Goal: Task Accomplishment & Management: Manage account settings

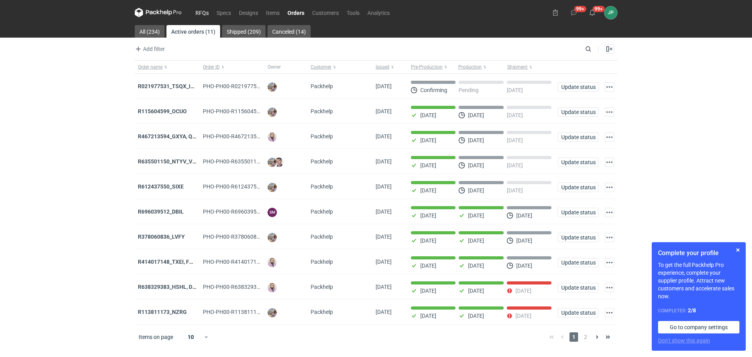
click at [200, 17] on link "RFQs" at bounding box center [201, 12] width 21 height 9
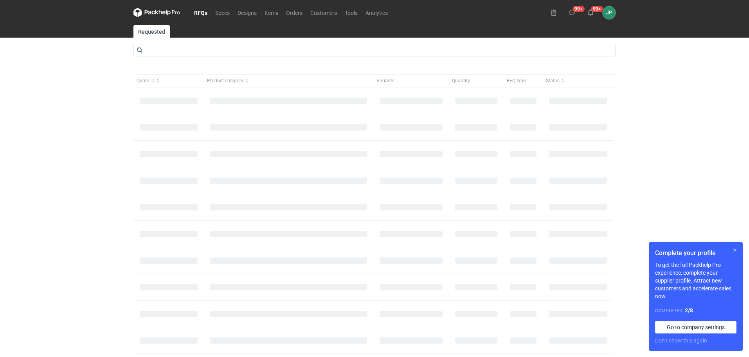
click at [739, 248] on button "button" at bounding box center [735, 249] width 9 height 9
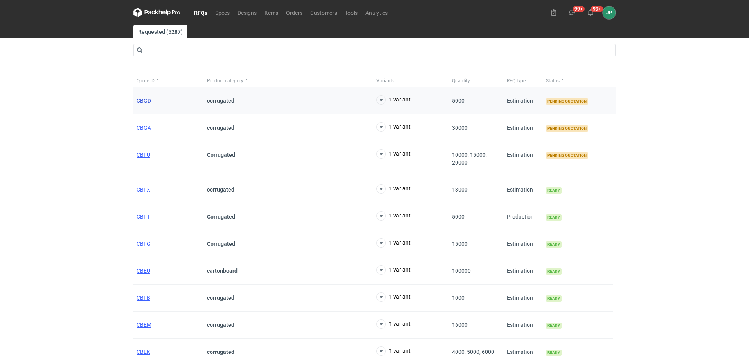
click at [146, 100] on span "CBGD" at bounding box center [144, 101] width 14 height 6
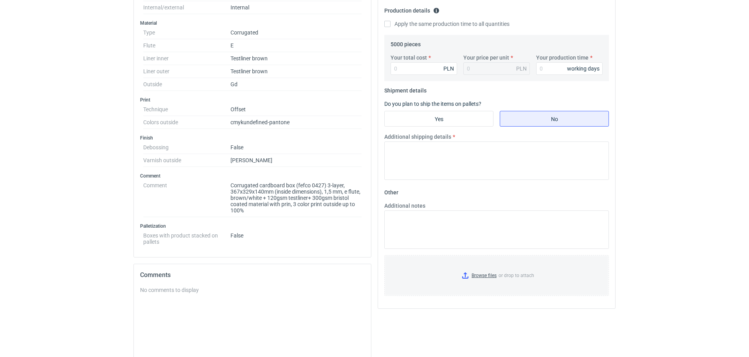
scroll to position [293, 0]
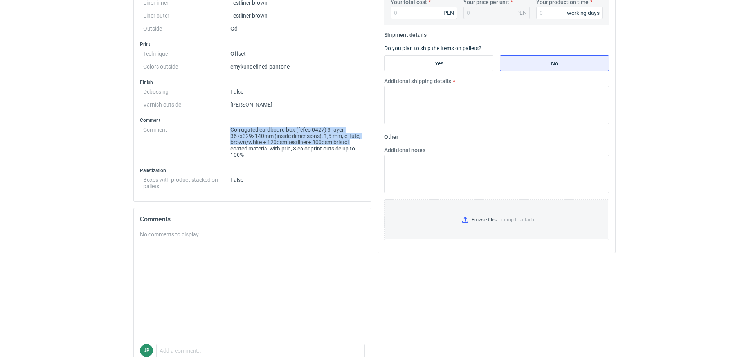
drag, startPoint x: 230, startPoint y: 147, endPoint x: 247, endPoint y: 147, distance: 17.2
click at [247, 147] on dl "Comment Corrugated cardboard box (fefco 0427) 3-layer, 367x329x140mm (inside di…" at bounding box center [252, 142] width 219 height 38
click at [255, 152] on dd "Corrugated cardboard box (fefco 0427) 3-layer, 367x329x140mm (inside dimensions…" at bounding box center [296, 142] width 131 height 38
drag, startPoint x: 231, startPoint y: 146, endPoint x: 258, endPoint y: 147, distance: 26.7
click at [258, 147] on dd "Corrugated cardboard box (fefco 0427) 3-layer, 367x329x140mm (inside dimensions…" at bounding box center [296, 142] width 131 height 38
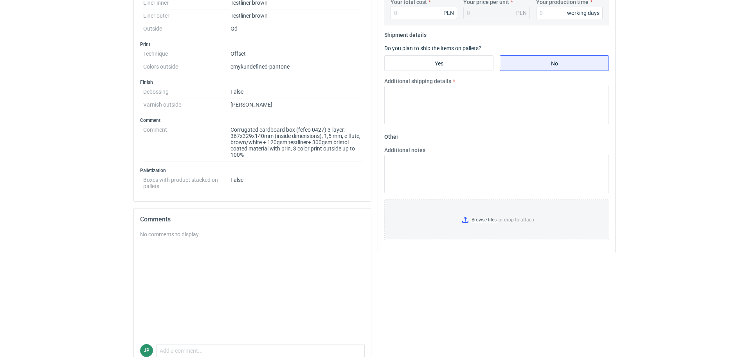
click at [275, 156] on dd "Corrugated cardboard box (fefco 0427) 3-layer, 367x329x140mm (inside dimensions…" at bounding box center [296, 142] width 131 height 38
drag, startPoint x: 293, startPoint y: 148, endPoint x: 305, endPoint y: 149, distance: 12.2
click at [305, 149] on dd "Corrugated cardboard box (fefco 0427) 3-layer, 367x329x140mm (inside dimensions…" at bounding box center [296, 142] width 131 height 38
click at [304, 149] on dd "Corrugated cardboard box (fefco 0427) 3-layer, 367x329x140mm (inside dimensions…" at bounding box center [296, 142] width 131 height 38
click at [306, 147] on dd "Corrugated cardboard box (fefco 0427) 3-layer, 367x329x140mm (inside dimensions…" at bounding box center [296, 142] width 131 height 38
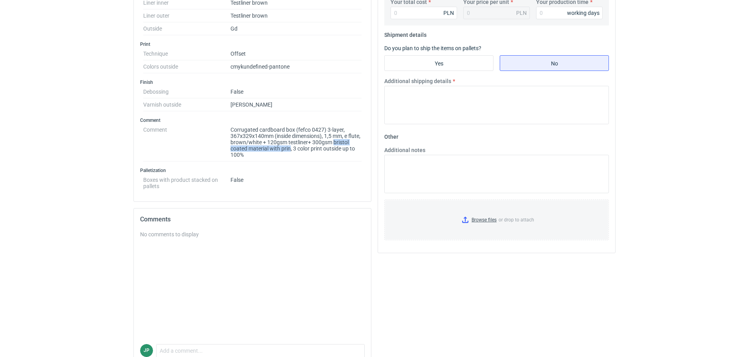
drag, startPoint x: 308, startPoint y: 150, endPoint x: 231, endPoint y: 148, distance: 77.2
click at [231, 148] on dd "Corrugated cardboard box (fefco 0427) 3-layer, 367x329x140mm (inside dimensions…" at bounding box center [296, 142] width 131 height 38
click at [337, 159] on dd "Corrugated cardboard box (fefco 0427) 3-layer, 367x329x140mm (inside dimensions…" at bounding box center [296, 142] width 131 height 38
click at [308, 148] on dd "Corrugated cardboard box (fefco 0427) 3-layer, 367x329x140mm (inside dimensions…" at bounding box center [296, 142] width 131 height 38
click at [320, 151] on dd "Corrugated cardboard box (fefco 0427) 3-layer, 367x329x140mm (inside dimensions…" at bounding box center [296, 142] width 131 height 38
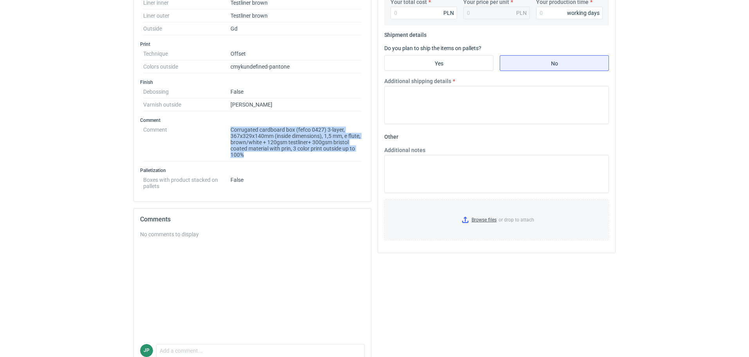
drag, startPoint x: 269, startPoint y: 157, endPoint x: 219, endPoint y: 153, distance: 51.0
click at [219, 153] on dl "Comment Corrugated cardboard box (fefco 0427) 3-layer, 367x329x140mm (inside di…" at bounding box center [252, 142] width 219 height 38
click at [246, 154] on dd "Corrugated cardboard box (fefco 0427) 3-layer, 367x329x140mm (inside dimensions…" at bounding box center [296, 142] width 131 height 38
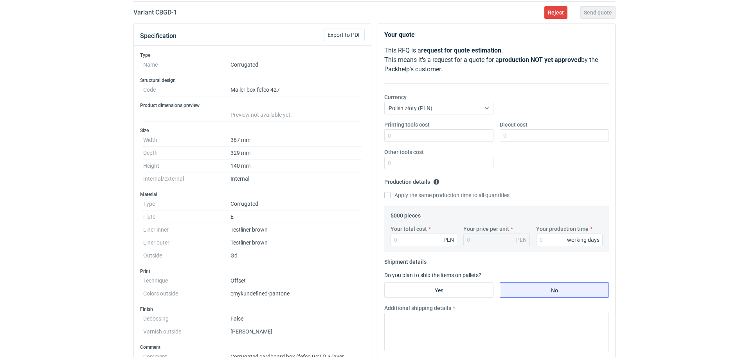
scroll to position [0, 0]
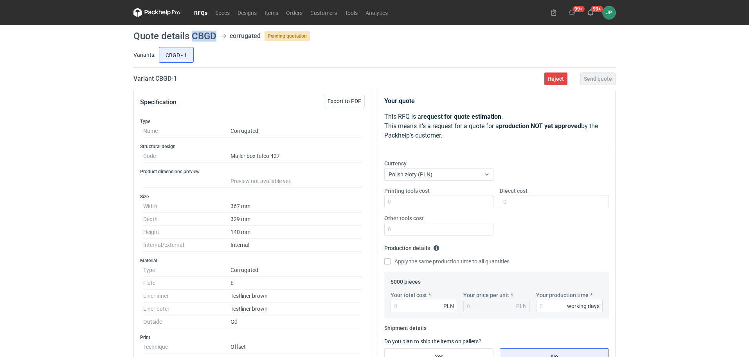
drag, startPoint x: 197, startPoint y: 36, endPoint x: 213, endPoint y: 38, distance: 16.2
click at [213, 38] on h1 "Quote details CBGD" at bounding box center [175, 35] width 83 height 9
click at [60, 240] on div "RFQs Specs Designs Items Orders Customers Tools Analytics 99+ 99+ JP [PERSON_NA…" at bounding box center [374, 178] width 749 height 357
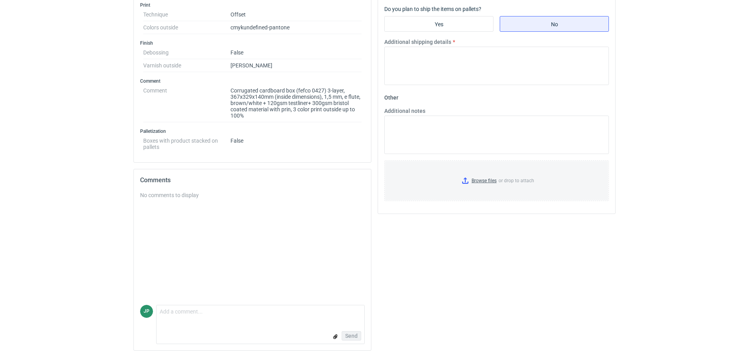
scroll to position [136, 0]
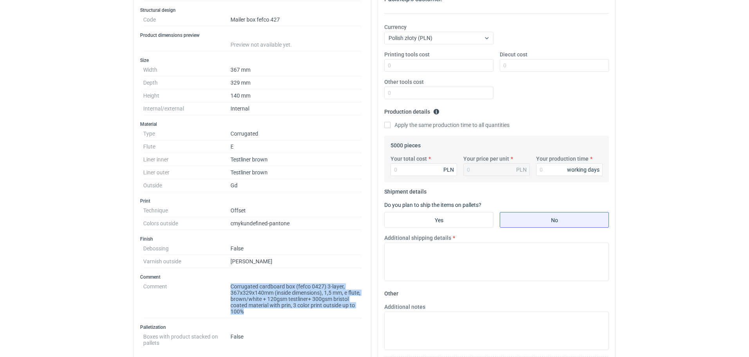
drag, startPoint x: 231, startPoint y: 284, endPoint x: 261, endPoint y: 312, distance: 41.8
click at [261, 312] on dl "Comment Corrugated cardboard box (fefco 0427) 3-layer, 367x329x140mm (inside di…" at bounding box center [252, 299] width 219 height 38
copy dl "Corrugated cardboard box (fefco 0427) 3-layer, 367x329x140mm (inside dimensions…"
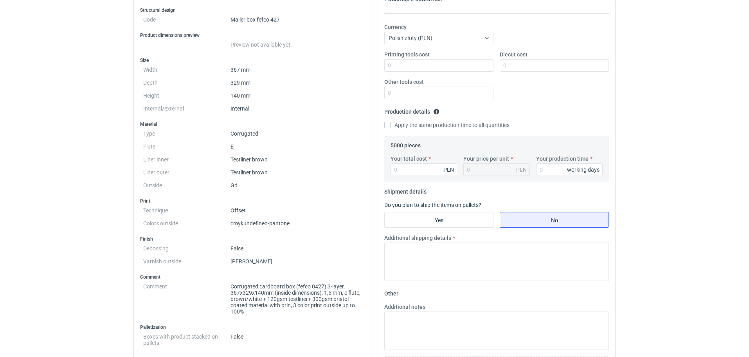
click at [11, 220] on html "RFQs Specs Designs Items Orders Customers Tools Analytics 99+ 99+ JP [PERSON_NA…" at bounding box center [374, 42] width 749 height 357
drag, startPoint x: 228, startPoint y: 155, endPoint x: 273, endPoint y: 159, distance: 45.6
click at [273, 159] on dl "Type Corrugated Flute E Liner inner Testliner brown Liner outer Testliner brown…" at bounding box center [252, 159] width 219 height 65
drag, startPoint x: 273, startPoint y: 172, endPoint x: 222, endPoint y: 154, distance: 53.5
click at [222, 155] on dl "Type Corrugated Flute E Liner inner Testliner brown Liner outer Testliner brown…" at bounding box center [252, 159] width 219 height 65
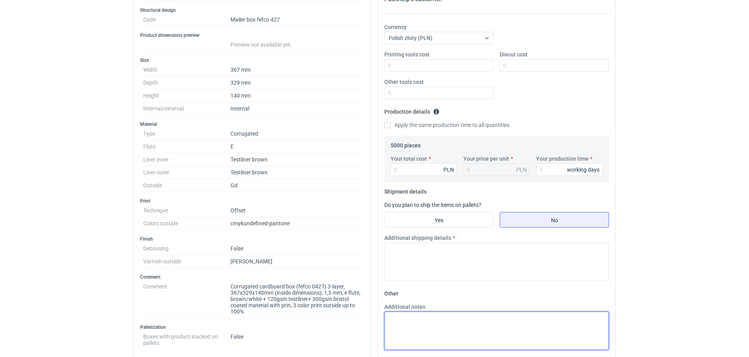
drag, startPoint x: 399, startPoint y: 330, endPoint x: 302, endPoint y: 339, distance: 98.2
click at [390, 325] on textarea "Additional notes" at bounding box center [497, 330] width 225 height 38
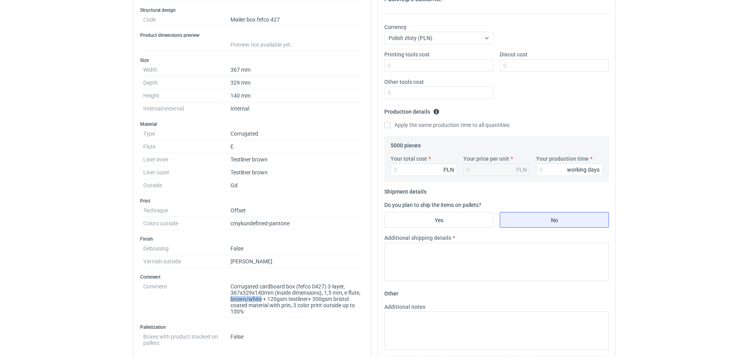
drag, startPoint x: 246, startPoint y: 300, endPoint x: 274, endPoint y: 297, distance: 28.3
click at [274, 297] on dd "Corrugated cardboard box (fefco 0427) 3-layer, 367x329x140mm (inside dimensions…" at bounding box center [296, 299] width 131 height 38
click at [246, 300] on dd "Corrugated cardboard box (fefco 0427) 3-layer, 367x329x140mm (inside dimensions…" at bounding box center [296, 299] width 131 height 38
click at [247, 297] on dd "Corrugated cardboard box (fefco 0427) 3-layer, 367x329x140mm (inside dimensions…" at bounding box center [296, 299] width 131 height 38
drag, startPoint x: 246, startPoint y: 298, endPoint x: 276, endPoint y: 299, distance: 30.5
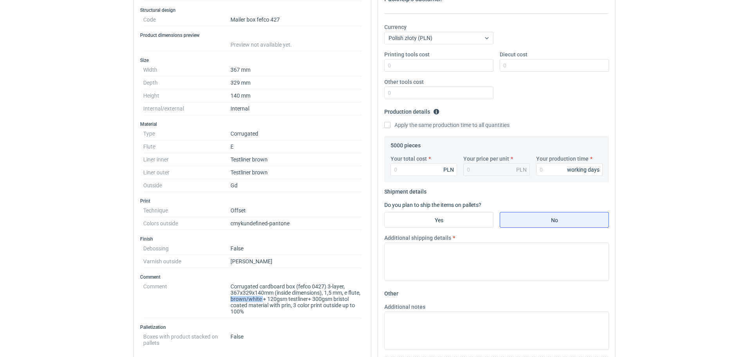
click at [276, 299] on dd "Corrugated cardboard box (fefco 0427) 3-layer, 367x329x140mm (inside dimensions…" at bounding box center [296, 299] width 131 height 38
drag, startPoint x: 229, startPoint y: 304, endPoint x: 269, endPoint y: 307, distance: 39.6
click at [269, 307] on dl "Comment Corrugated cardboard box (fefco 0427) 3-layer, 367x329x140mm (inside di…" at bounding box center [252, 299] width 219 height 38
click at [271, 313] on dd "Corrugated cardboard box (fefco 0427) 3-layer, 367x329x140mm (inside dimensions…" at bounding box center [296, 299] width 131 height 38
drag, startPoint x: 233, startPoint y: 304, endPoint x: 263, endPoint y: 302, distance: 30.3
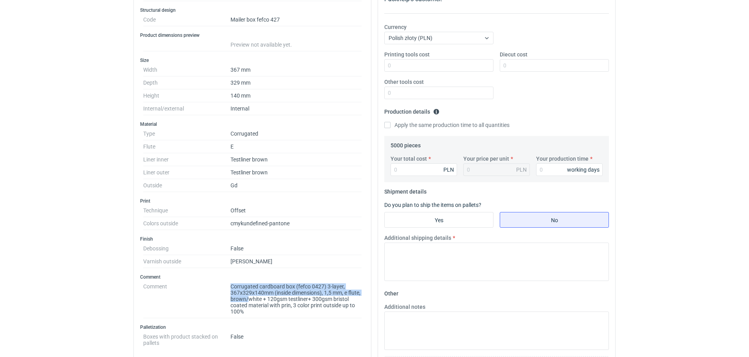
click at [263, 302] on dl "Comment Corrugated cardboard box (fefco 0427) 3-layer, 367x329x140mm (inside di…" at bounding box center [252, 299] width 219 height 38
click at [266, 305] on dd "Corrugated cardboard box (fefco 0427) 3-layer, 367x329x140mm (inside dimensions…" at bounding box center [296, 299] width 131 height 38
drag, startPoint x: 332, startPoint y: 292, endPoint x: 343, endPoint y: 292, distance: 11.0
click at [343, 292] on dd "Corrugated cardboard box (fefco 0427) 3-layer, 367x329x140mm (inside dimensions…" at bounding box center [296, 299] width 131 height 38
click at [348, 252] on dd "False" at bounding box center [296, 248] width 131 height 13
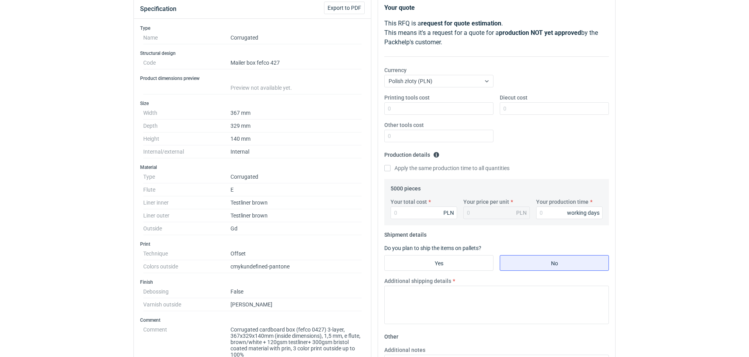
scroll to position [157, 0]
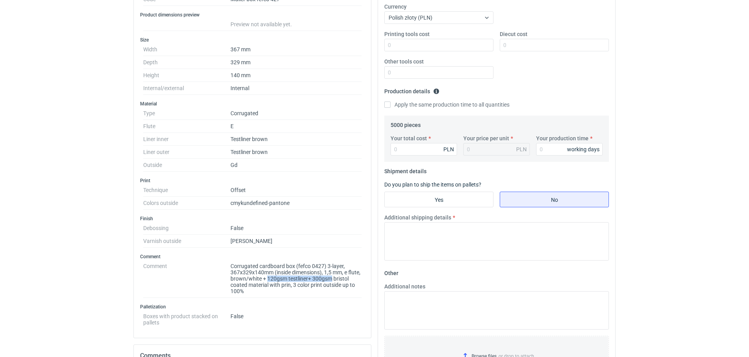
drag, startPoint x: 281, startPoint y: 276, endPoint x: 359, endPoint y: 279, distance: 78.0
click at [359, 279] on dd "Corrugated cardboard box (fefco 0427) 3-layer, 367x329x140mm (inside dimensions…" at bounding box center [296, 279] width 131 height 38
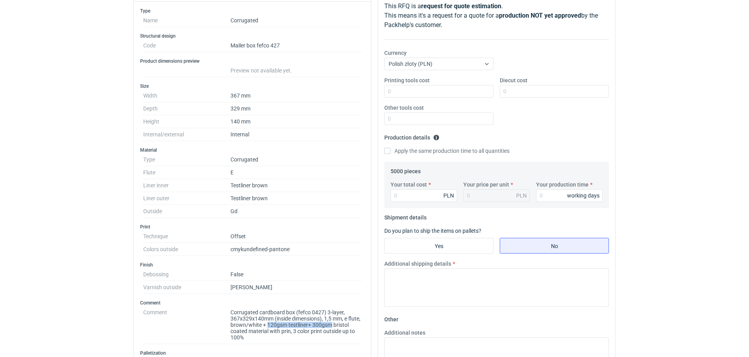
scroll to position [196, 0]
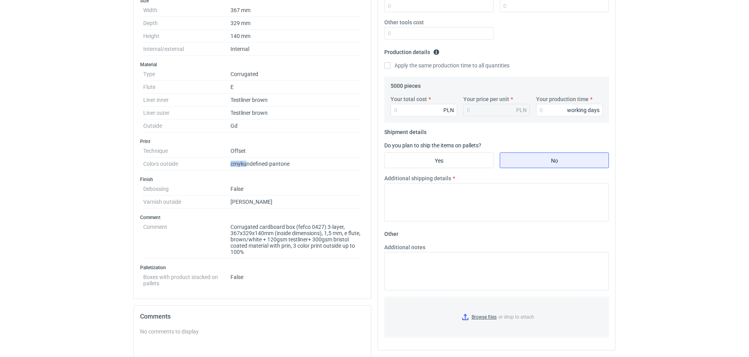
drag, startPoint x: 229, startPoint y: 163, endPoint x: 247, endPoint y: 166, distance: 18.4
click at [247, 166] on dl "Technique Offset Colors outside cmyk undefined-pantone" at bounding box center [252, 157] width 219 height 26
drag, startPoint x: 260, startPoint y: 164, endPoint x: 293, endPoint y: 165, distance: 33.3
click at [293, 165] on dd "cmyk undefined-pantone" at bounding box center [296, 163] width 131 height 13
click at [249, 166] on dd "cmyk undefined-pantone" at bounding box center [296, 163] width 131 height 13
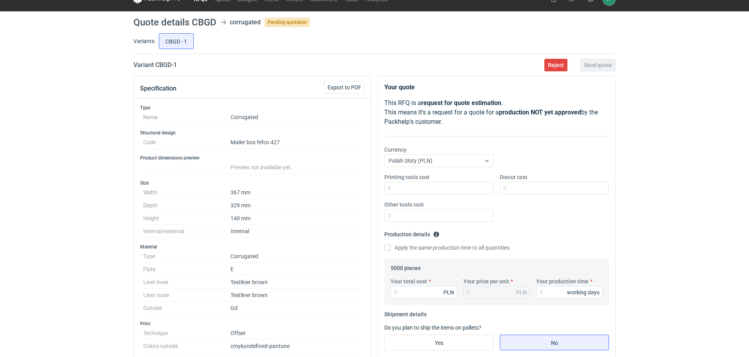
scroll to position [0, 0]
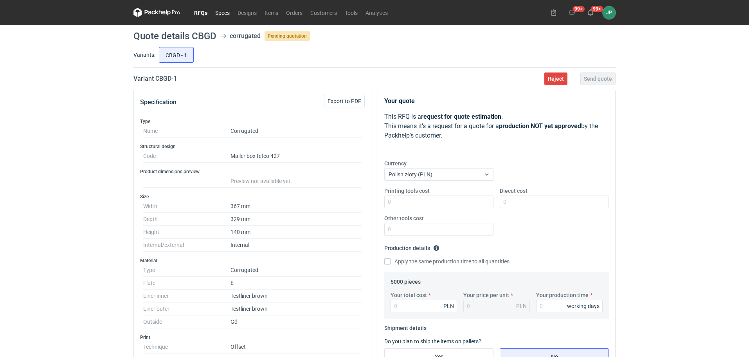
click at [219, 13] on link "Specs" at bounding box center [222, 12] width 22 height 9
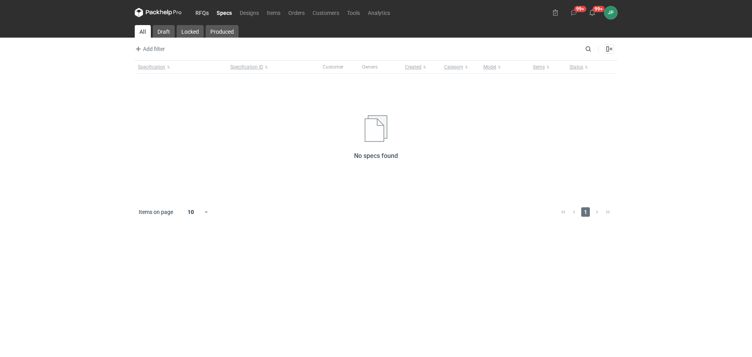
click at [204, 11] on link "RFQs" at bounding box center [201, 12] width 21 height 9
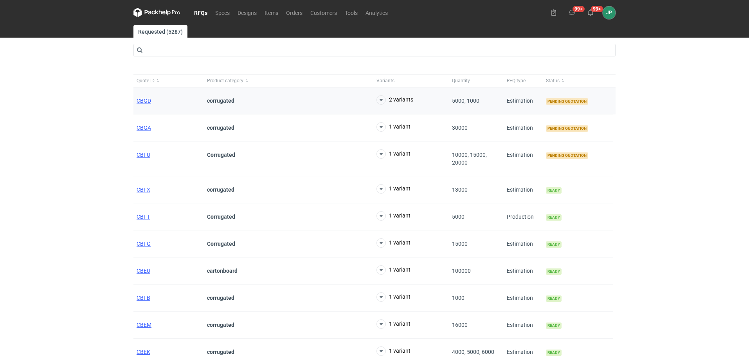
click at [221, 99] on strong "corrugated" at bounding box center [220, 101] width 27 height 6
click at [146, 97] on div "CBGD" at bounding box center [169, 100] width 70 height 27
click at [136, 98] on div "CBGD" at bounding box center [169, 100] width 70 height 27
click at [143, 100] on span "CBGD" at bounding box center [144, 101] width 14 height 6
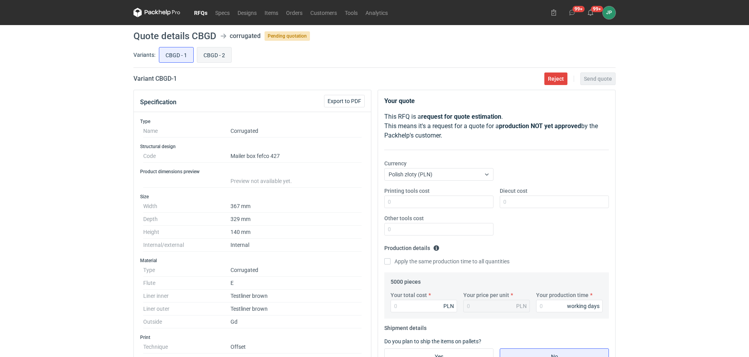
click at [206, 56] on input "CBGD - 2" at bounding box center [214, 54] width 34 height 15
radio input "true"
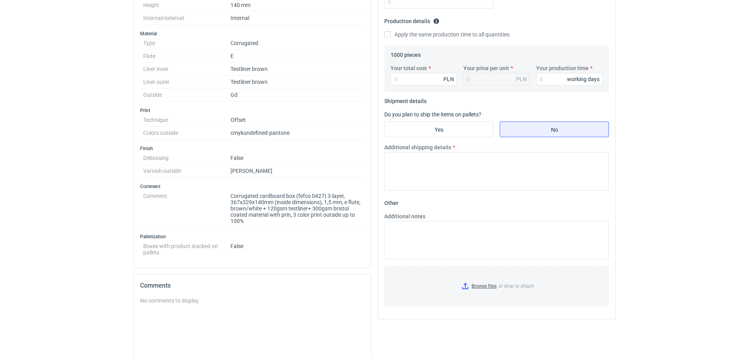
scroll to position [235, 0]
